Goal: Check status: Check status

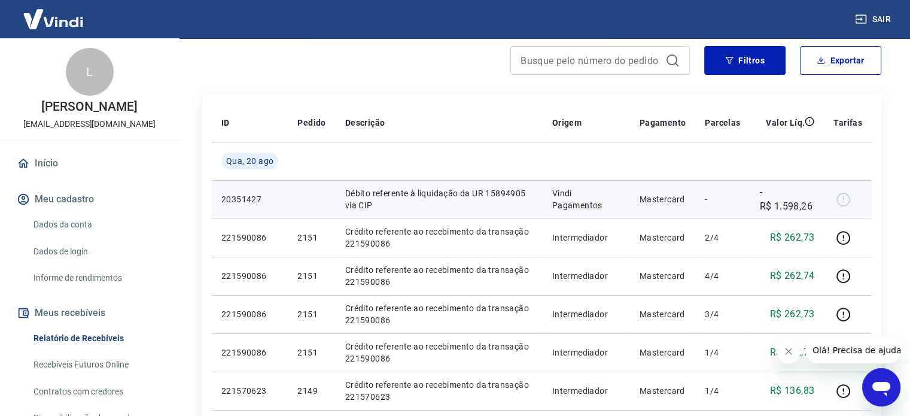
scroll to position [180, 0]
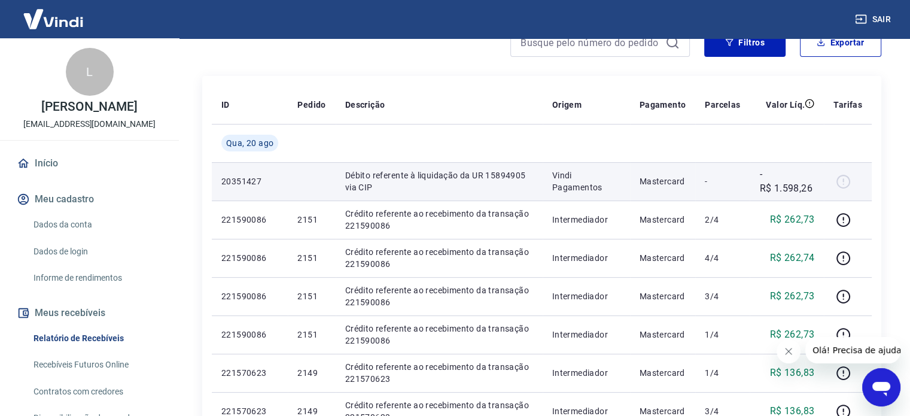
click at [426, 178] on p "Débito referente à liquidação da UR 15894905 via CIP" at bounding box center [439, 181] width 188 height 24
drag, startPoint x: 347, startPoint y: 172, endPoint x: 452, endPoint y: 191, distance: 107.6
click at [452, 191] on p "Débito referente à liquidação da UR 15894905 via CIP" at bounding box center [439, 181] width 188 height 24
copy p "Débito referente à liquidação da UR 15894905 via CIP"
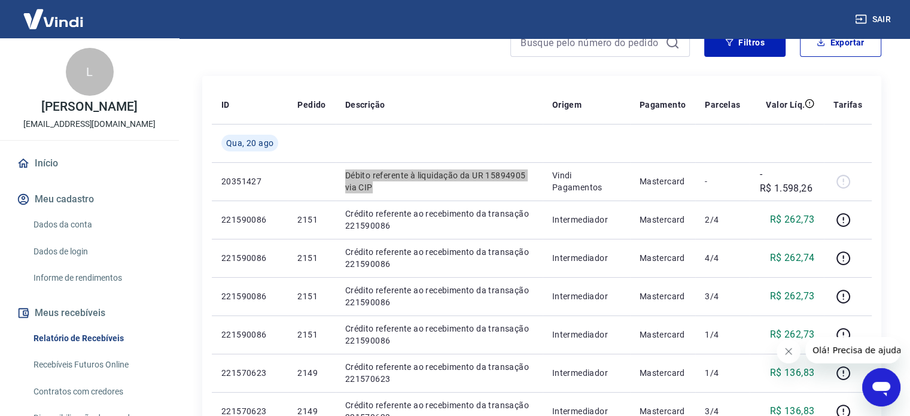
click at [886, 387] on icon "Abrir janela de mensagens" at bounding box center [882, 389] width 18 height 14
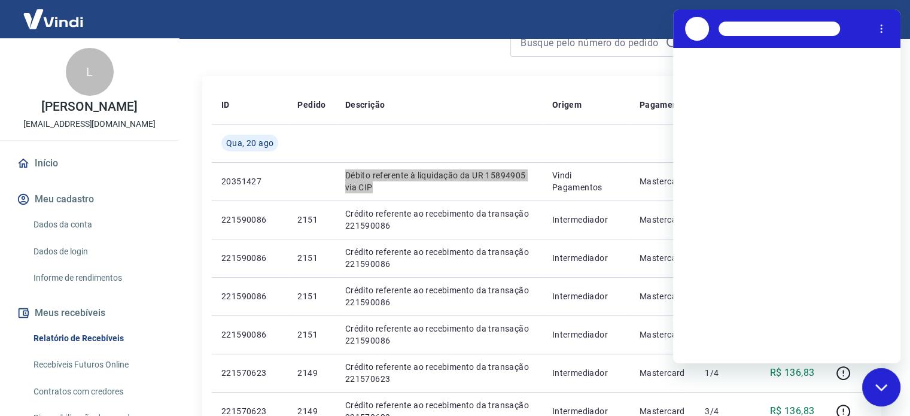
scroll to position [0, 0]
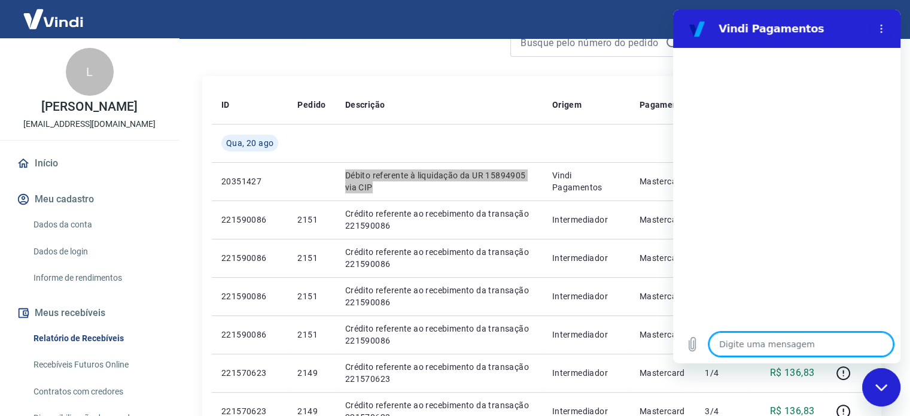
type textarea "Débito referente à liquidação da UR 15894905 via CIP"
type textarea "x"
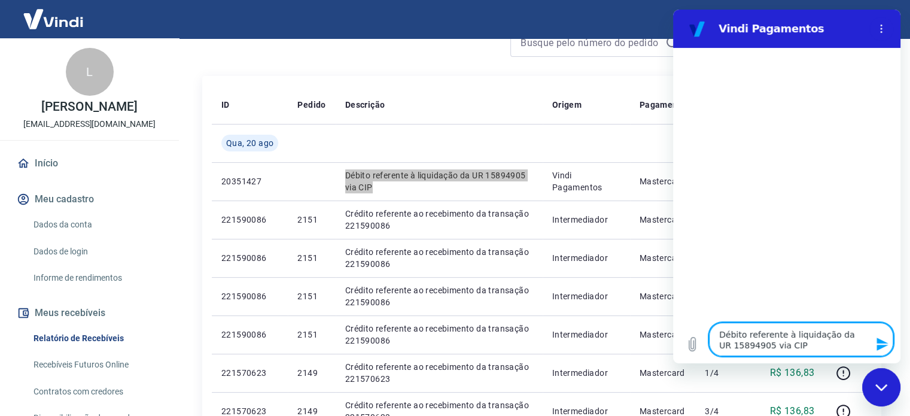
type textarea "Débito referente à liquidação da UR 15894905 via CIP"
click at [882, 344] on icon "Enviar mensagem" at bounding box center [883, 344] width 14 height 14
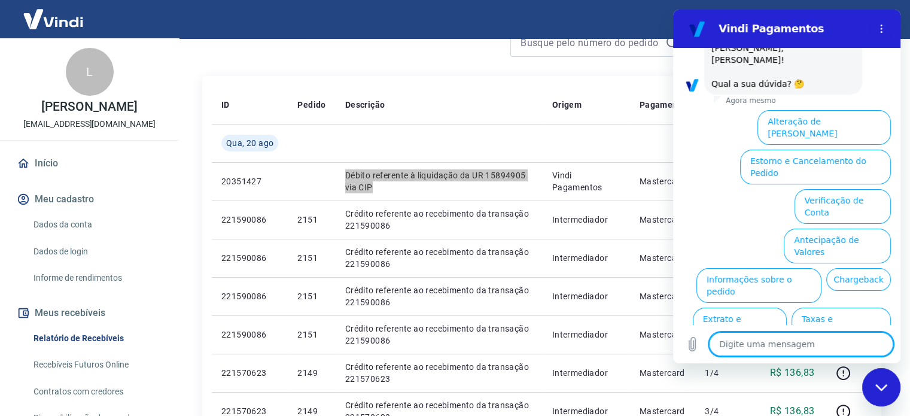
scroll to position [103, 0]
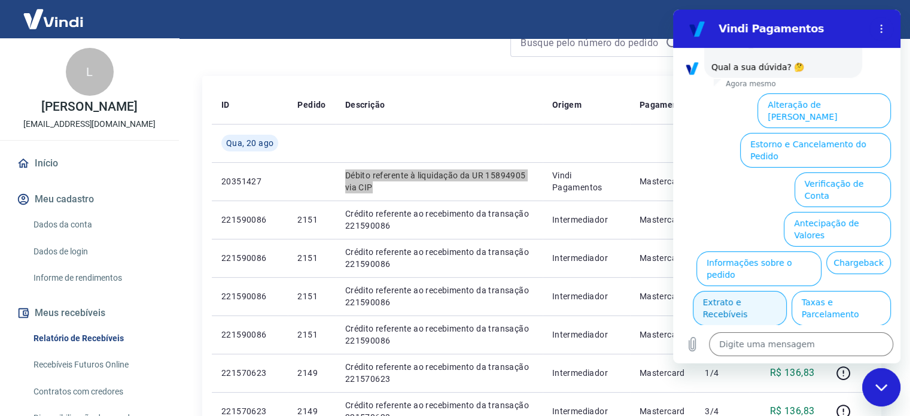
click at [787, 291] on button "Extrato e Recebíveis" at bounding box center [740, 308] width 94 height 35
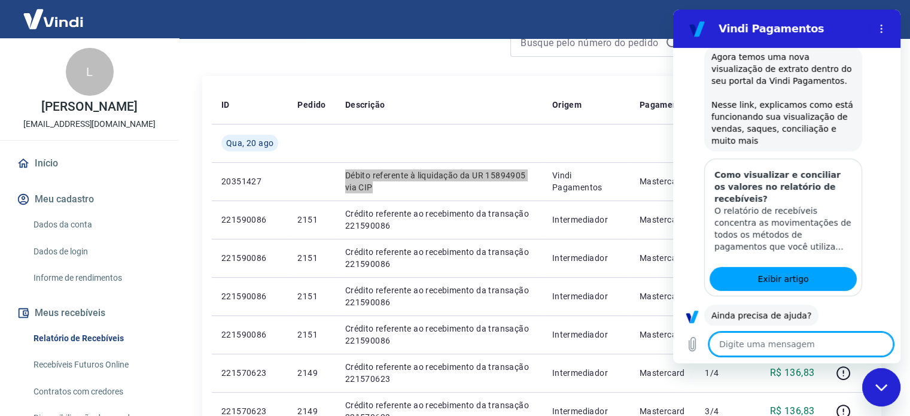
scroll to position [211, 0]
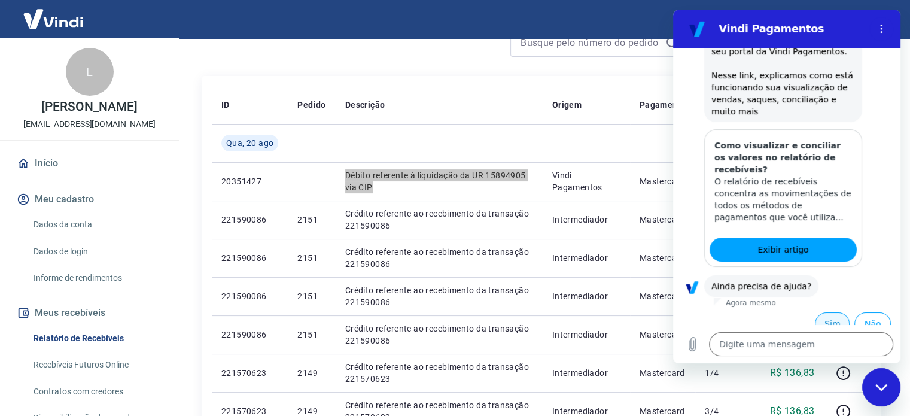
click at [825, 312] on button "Sim" at bounding box center [832, 323] width 35 height 23
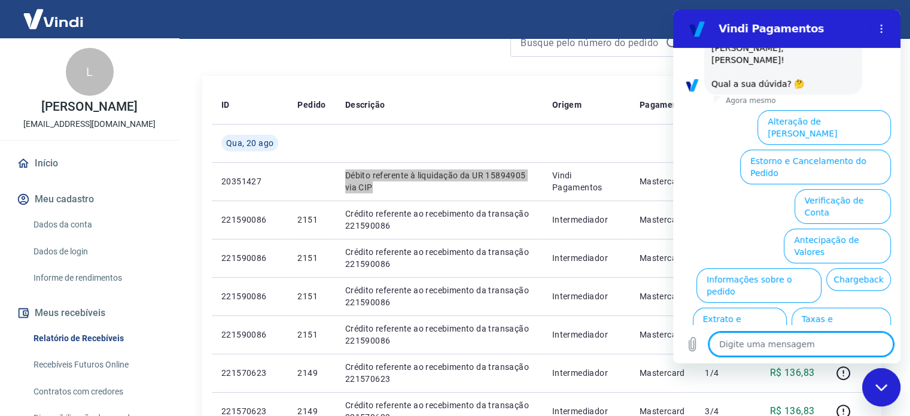
scroll to position [522, 0]
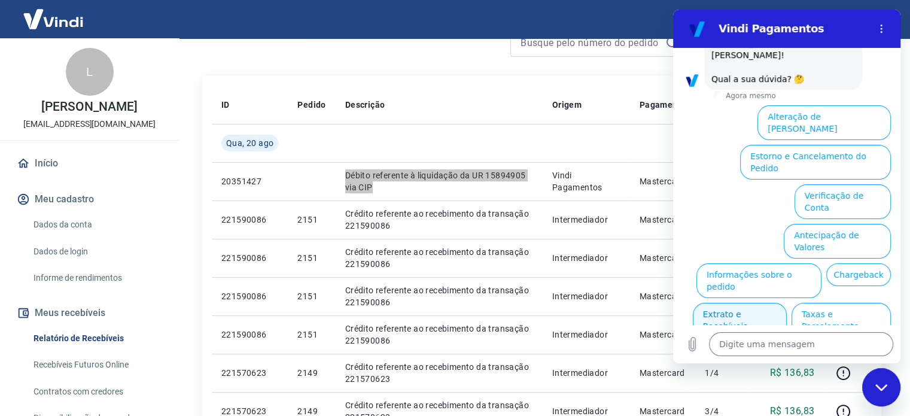
click at [787, 303] on button "Extrato e Recebíveis" at bounding box center [740, 320] width 94 height 35
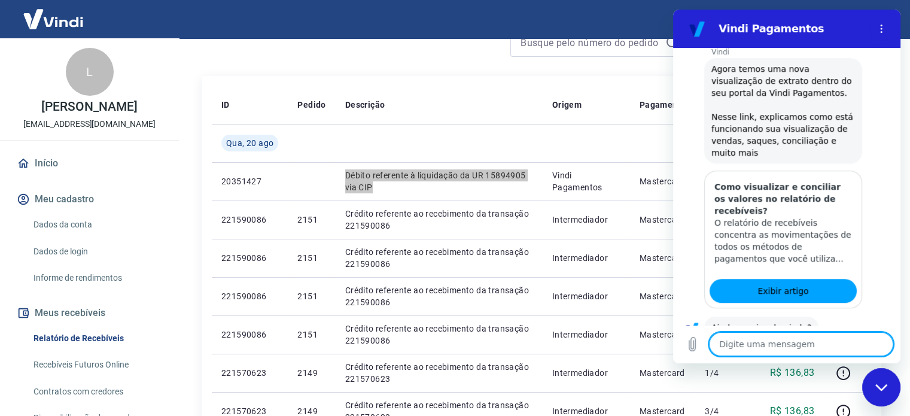
scroll to position [630, 0]
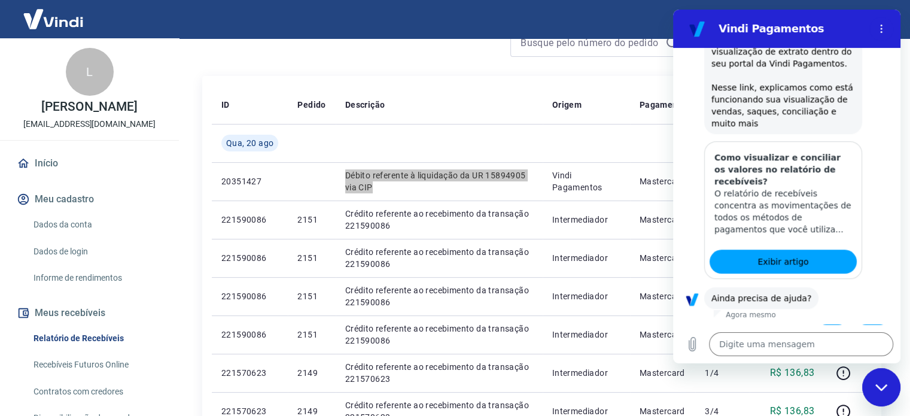
click at [822, 324] on button "Sim" at bounding box center [832, 335] width 35 height 23
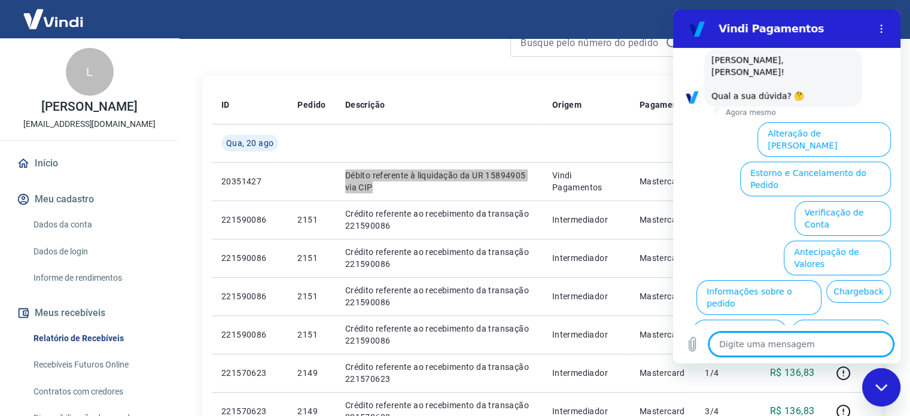
scroll to position [940, 0]
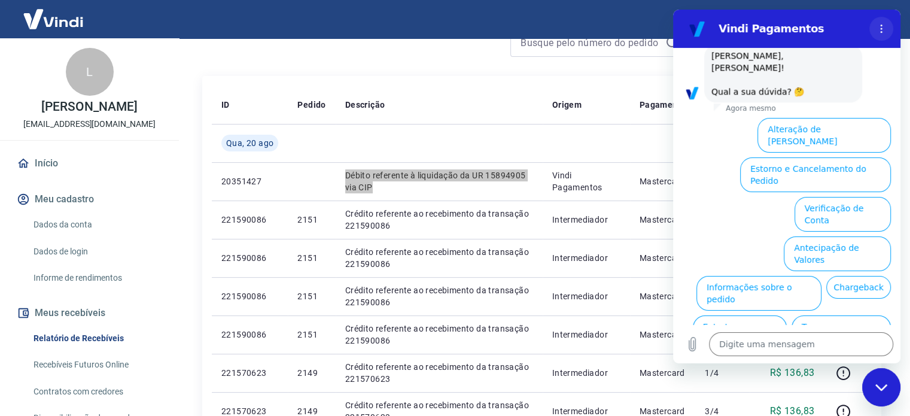
click at [879, 30] on icon "Menu de opções" at bounding box center [882, 29] width 10 height 10
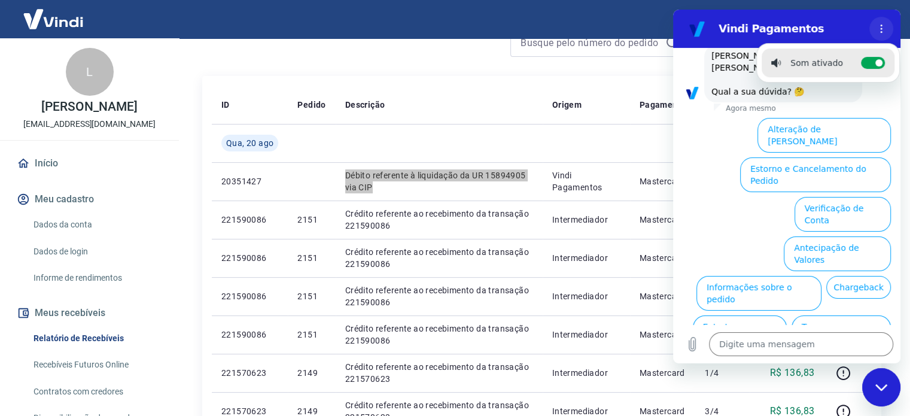
click at [878, 26] on icon "Menu de opções" at bounding box center [882, 29] width 10 height 10
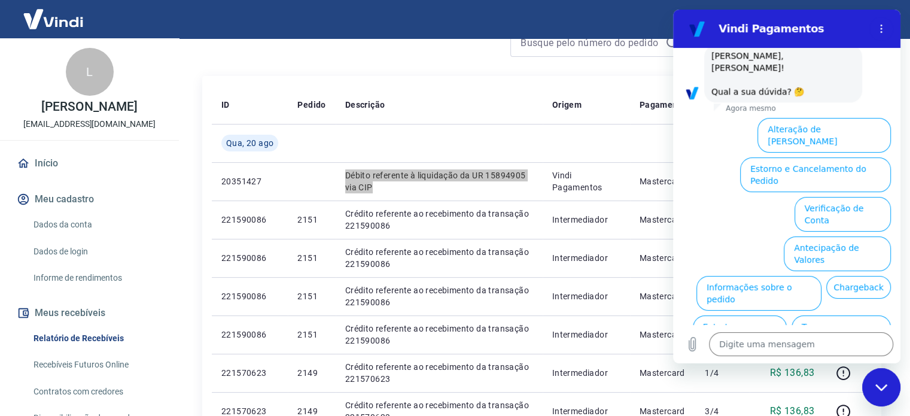
click at [882, 390] on icon "Fechar janela de mensagens" at bounding box center [881, 387] width 12 height 7
type textarea "x"
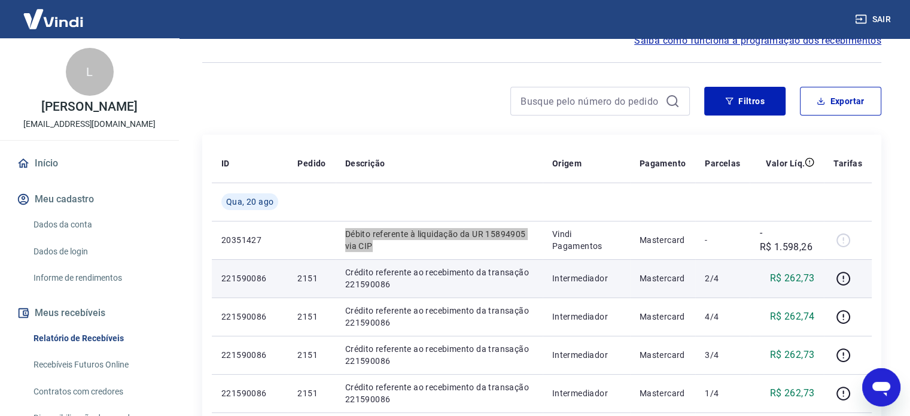
scroll to position [60, 0]
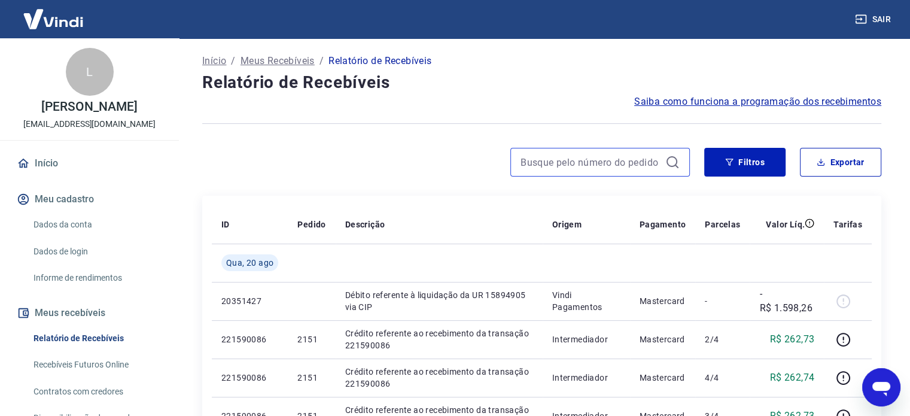
click at [563, 166] on input at bounding box center [591, 162] width 140 height 18
type input "15894905"
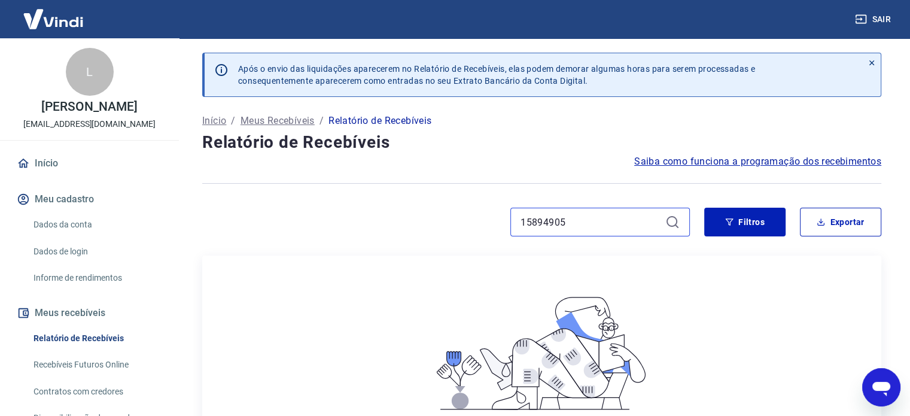
drag, startPoint x: 577, startPoint y: 221, endPoint x: 485, endPoint y: 221, distance: 91.6
click at [485, 221] on div "15894905" at bounding box center [446, 222] width 488 height 29
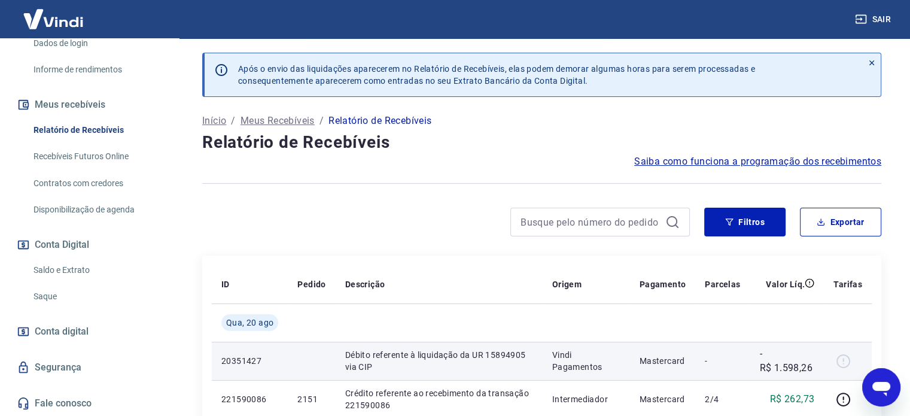
click at [845, 360] on div at bounding box center [848, 360] width 29 height 19
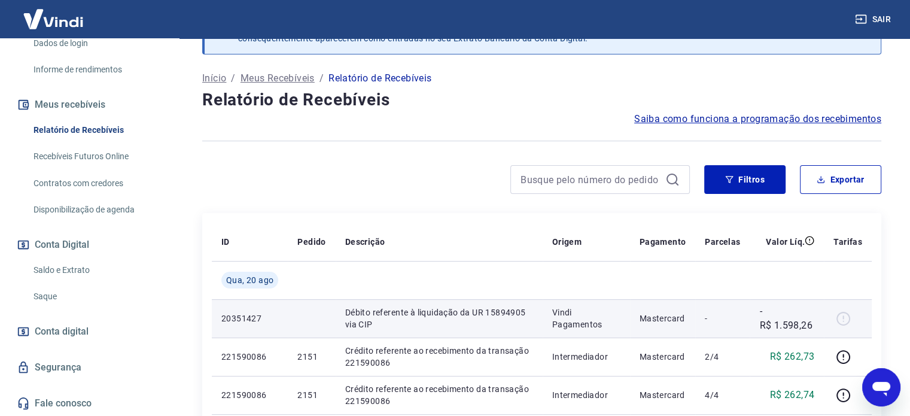
scroll to position [60, 0]
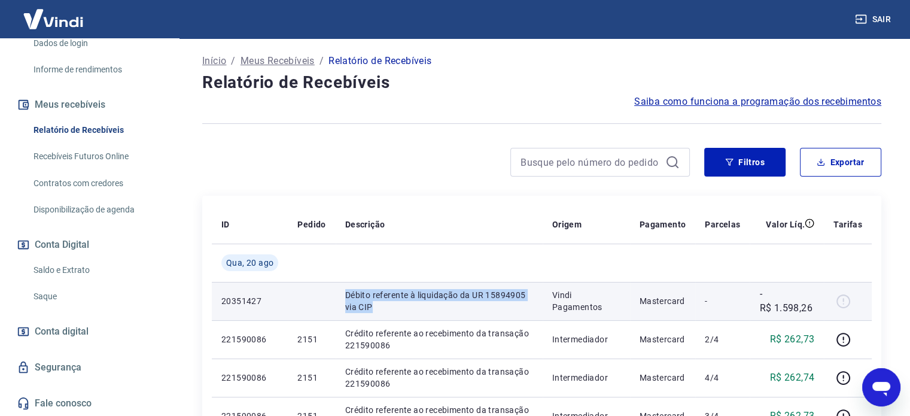
drag, startPoint x: 342, startPoint y: 292, endPoint x: 489, endPoint y: 308, distance: 147.5
click at [489, 308] on td "Débito referente à liquidação da UR 15894905 via CIP" at bounding box center [439, 301] width 207 height 38
copy p "Débito referente à liquidação da UR 15894905 via CIP"
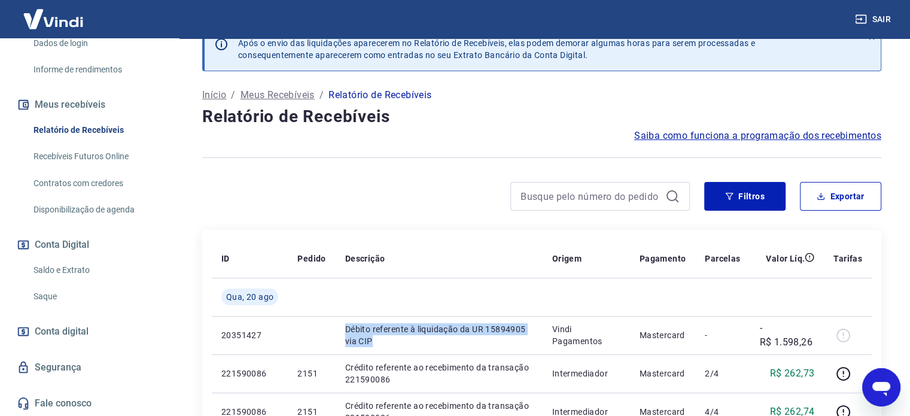
scroll to position [0, 0]
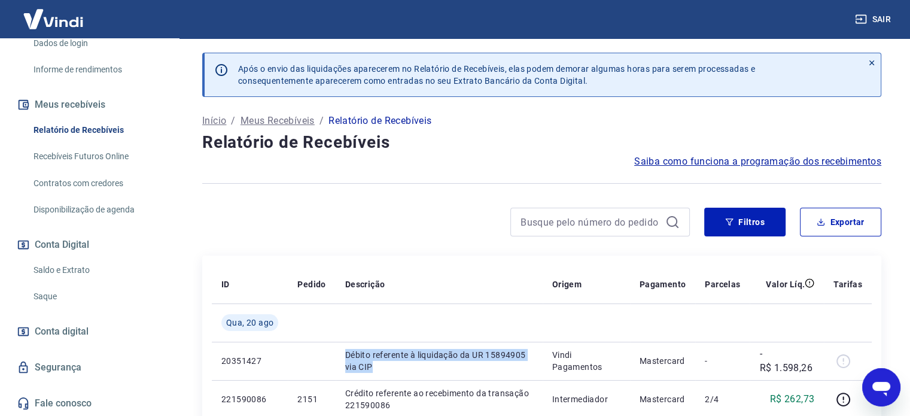
click at [767, 160] on span "Saiba como funciona a programação dos recebimentos" at bounding box center [757, 161] width 247 height 14
type textarea "x"
